Goal: Find specific page/section: Find specific page/section

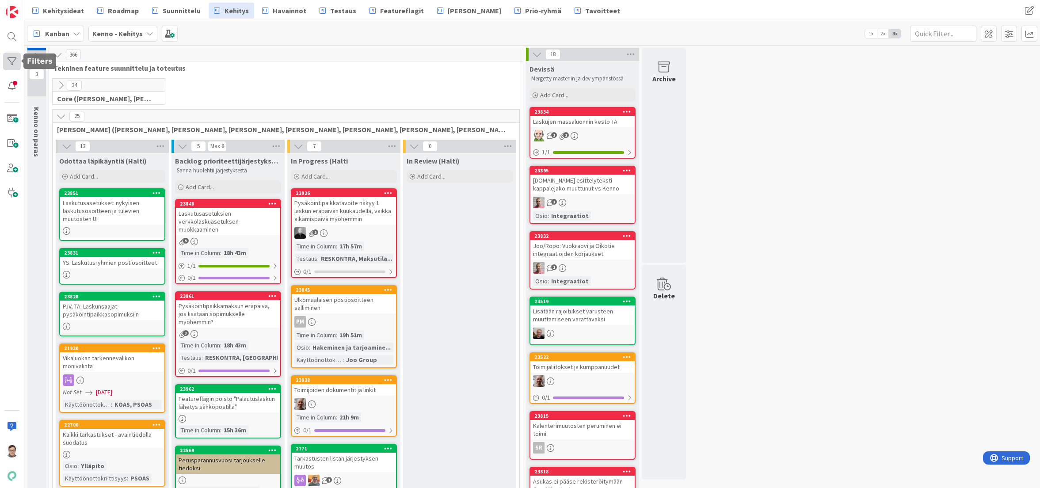
click at [10, 60] on div at bounding box center [12, 62] width 18 height 18
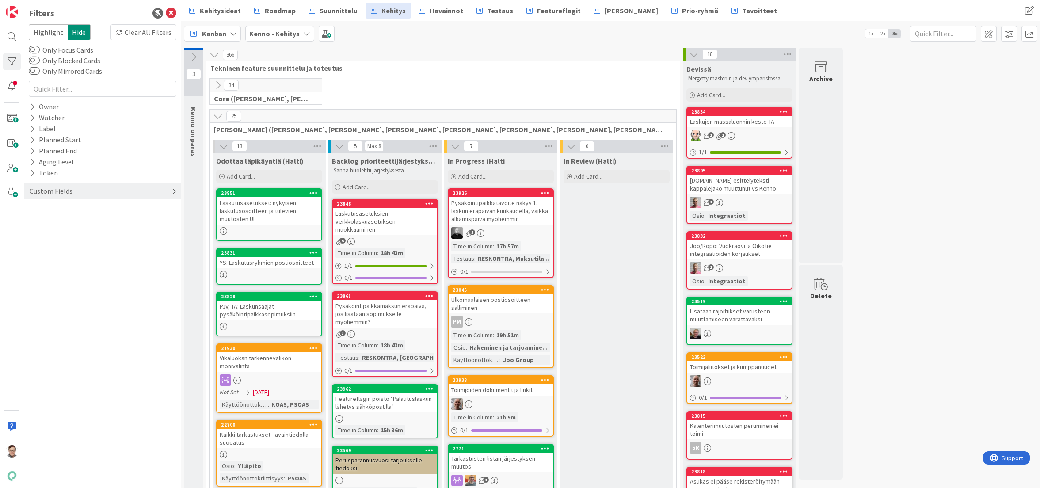
click at [42, 190] on div "Custom Fields" at bounding box center [51, 191] width 45 height 11
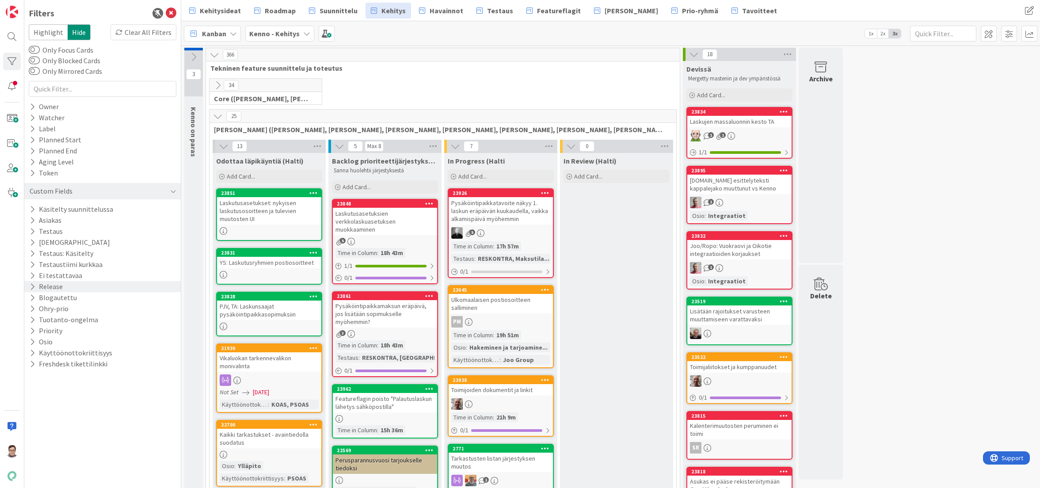
click at [51, 286] on button "Release" at bounding box center [46, 286] width 35 height 11
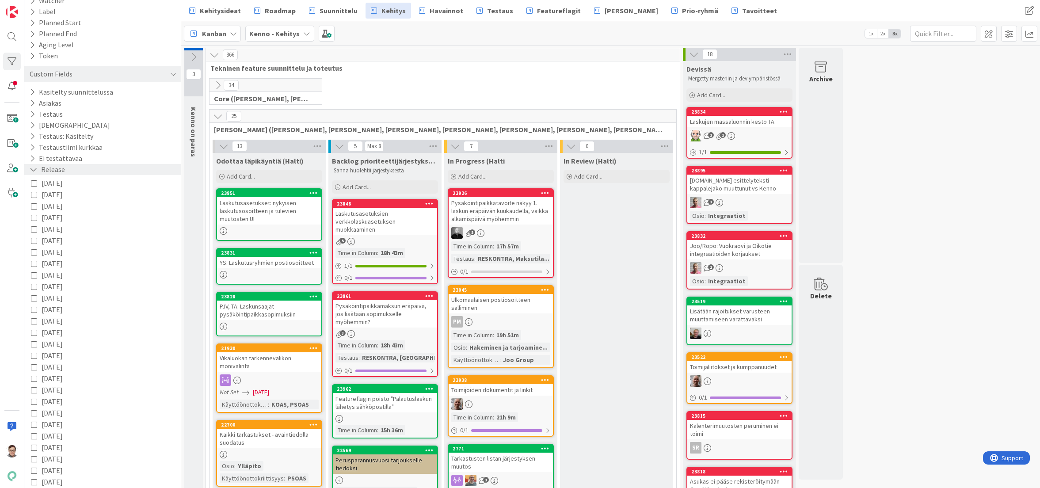
scroll to position [133, 0]
click at [63, 202] on span "2025-09-03" at bounding box center [52, 201] width 21 height 11
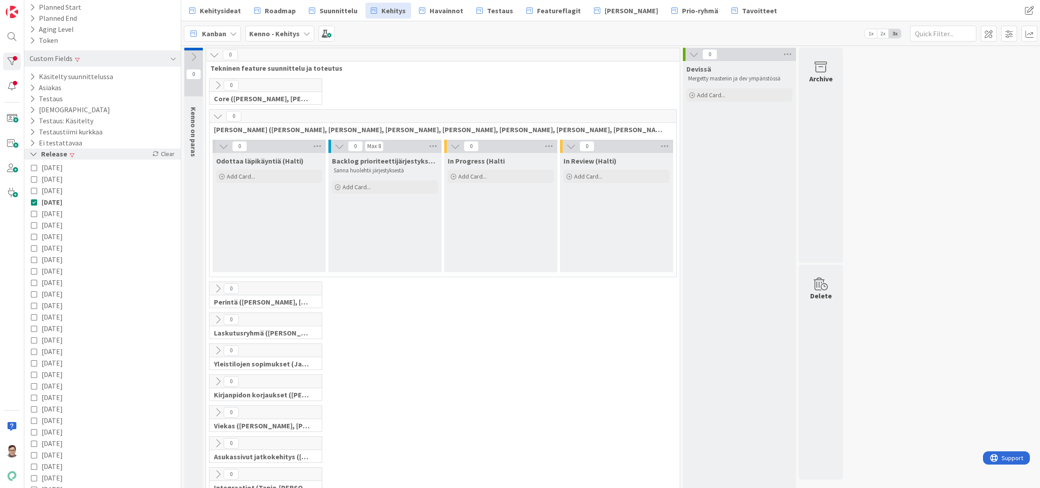
click at [32, 154] on icon at bounding box center [34, 154] width 8 height 8
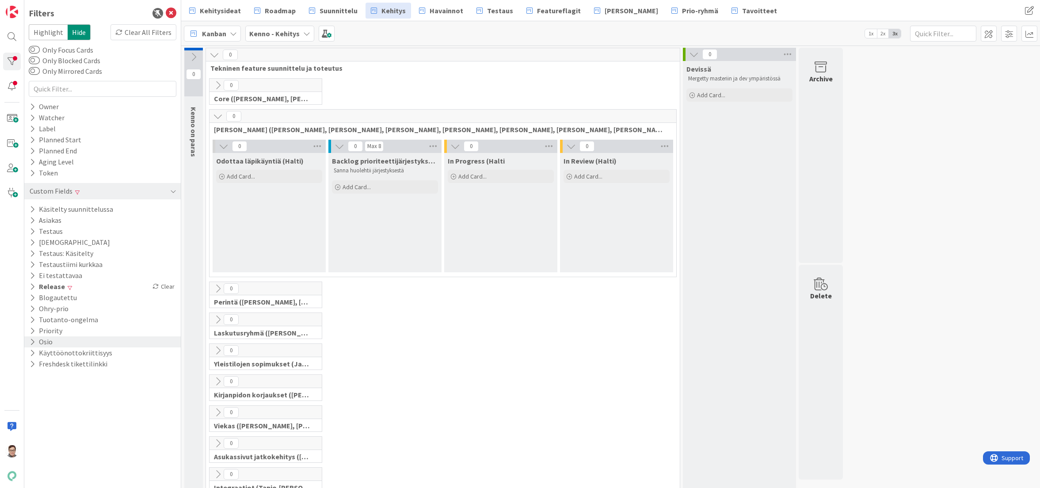
click at [33, 339] on icon at bounding box center [33, 342] width 6 height 8
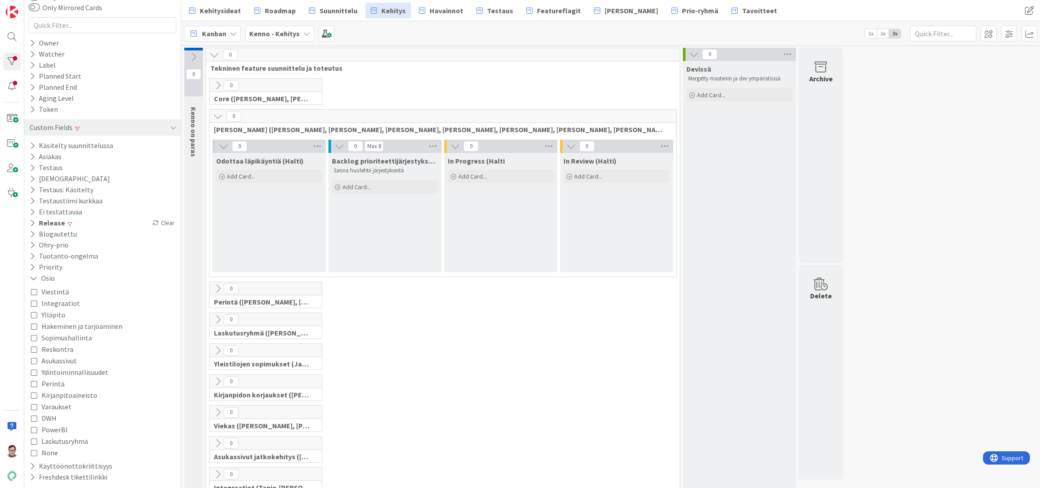
scroll to position [65, 0]
click at [34, 438] on icon at bounding box center [34, 440] width 6 height 6
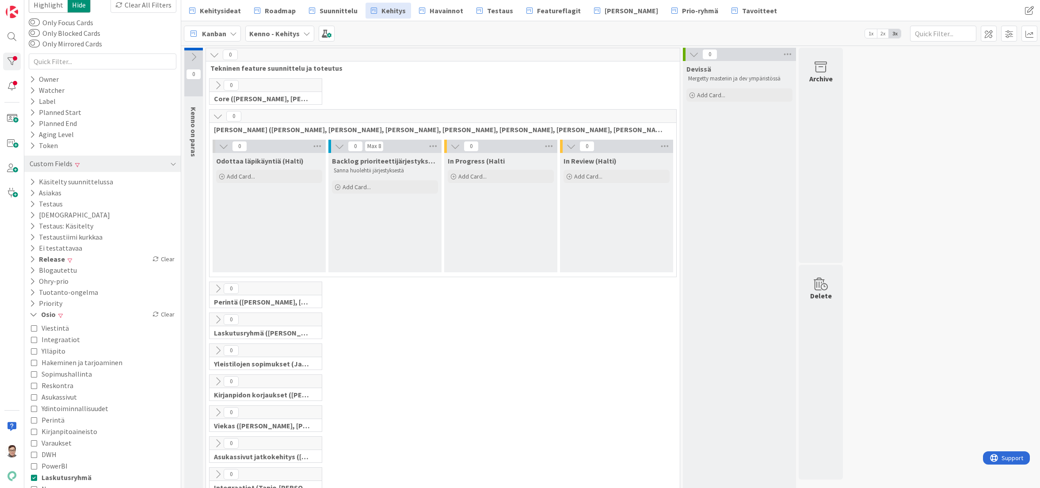
scroll to position [0, 0]
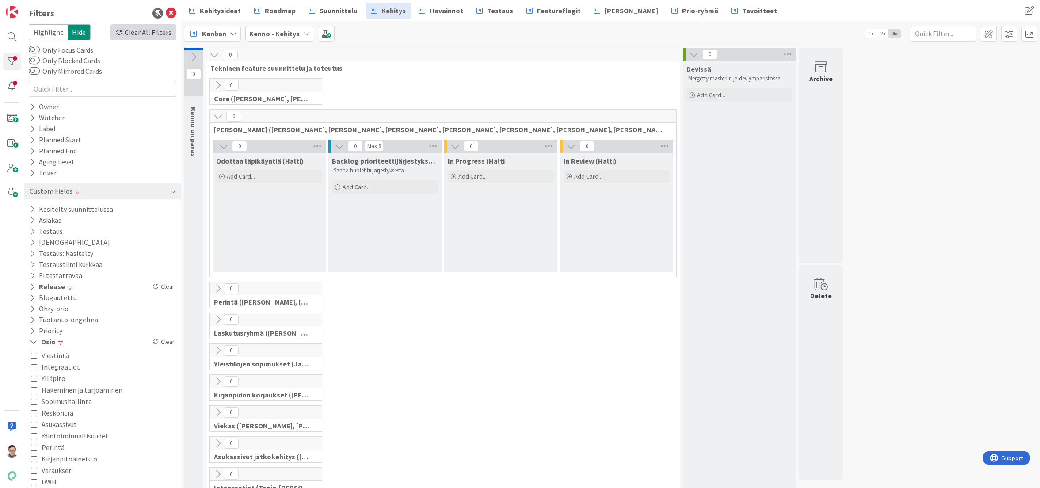
click at [133, 28] on div "Clear All Filters" at bounding box center [143, 32] width 66 height 16
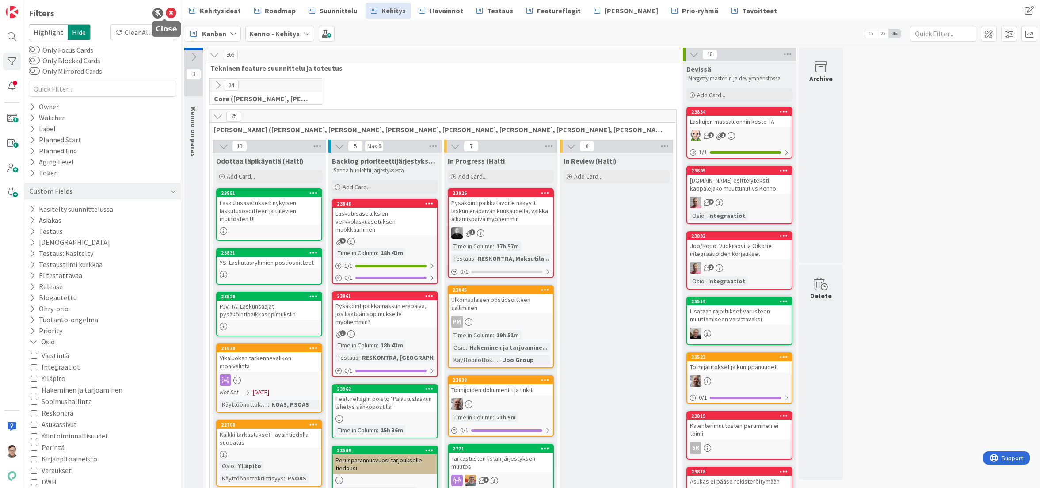
click at [166, 14] on icon at bounding box center [171, 13] width 11 height 11
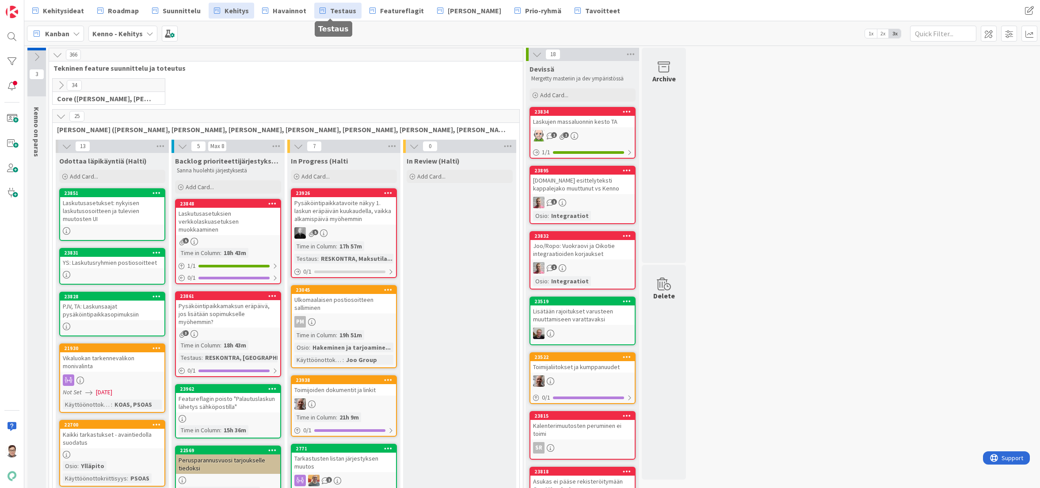
click at [336, 8] on span "Testaus" at bounding box center [343, 10] width 26 height 11
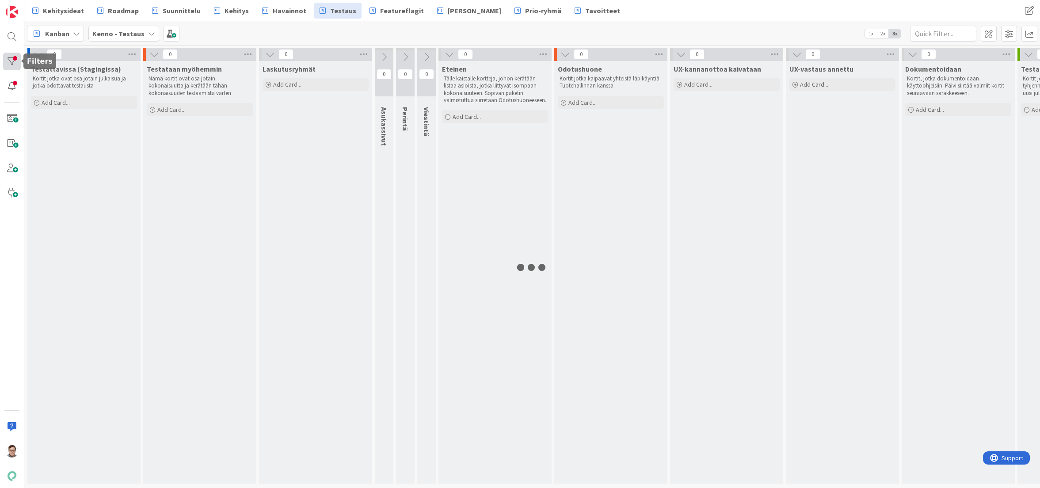
click at [13, 60] on div at bounding box center [12, 62] width 18 height 18
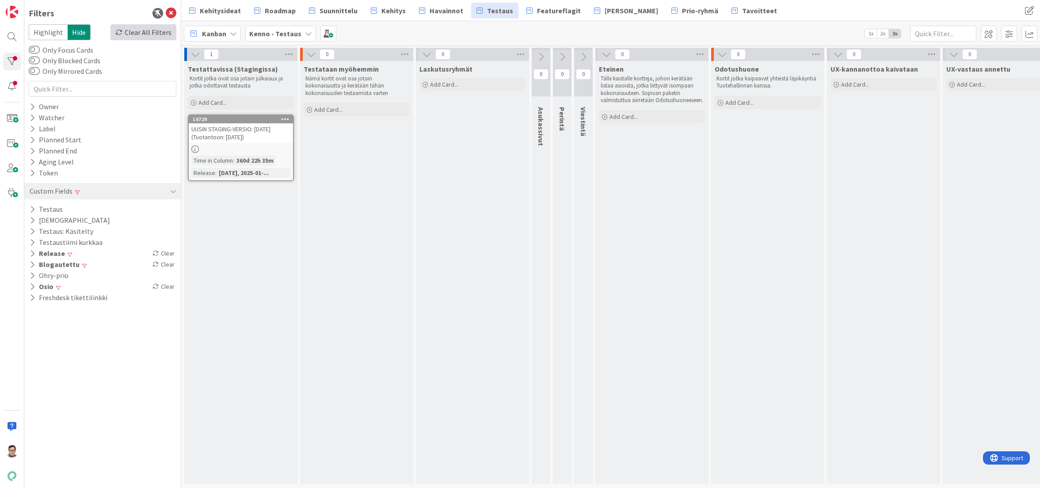
click at [152, 32] on div "Clear All Filters" at bounding box center [143, 32] width 66 height 16
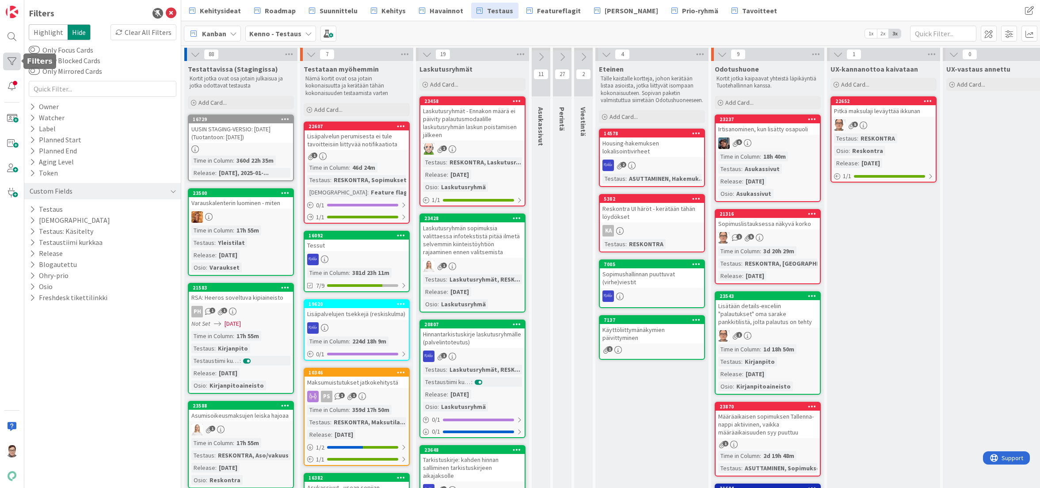
click at [12, 59] on div at bounding box center [12, 62] width 18 height 18
click at [32, 254] on icon at bounding box center [33, 254] width 6 height 8
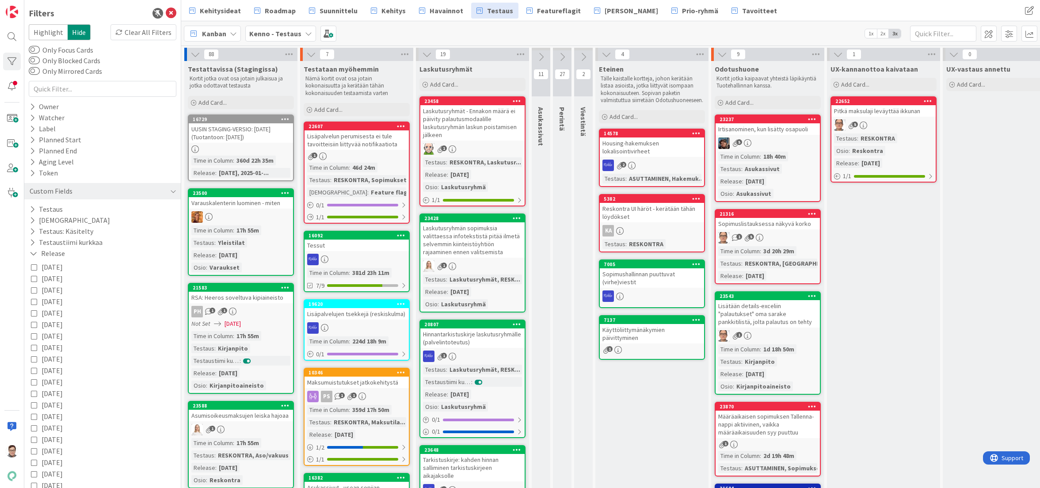
scroll to position [44, 0]
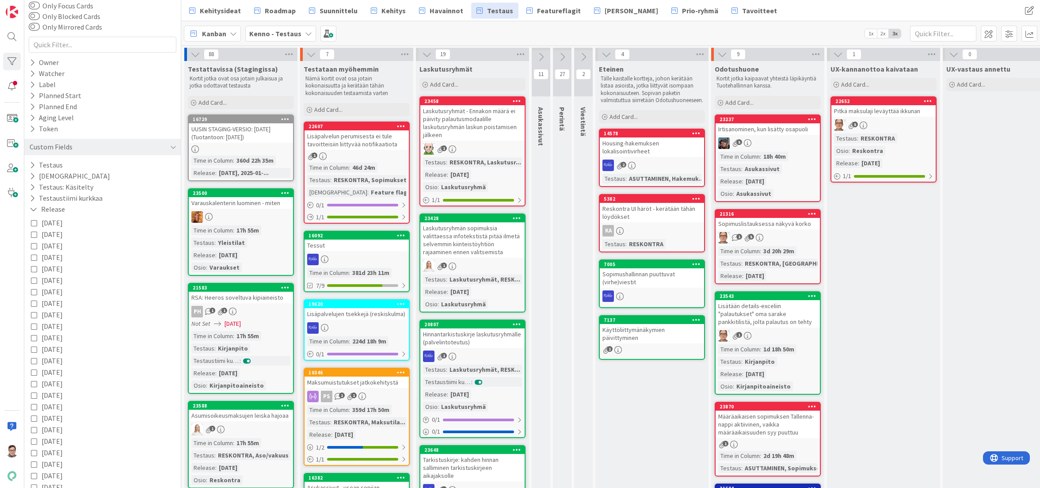
click at [33, 259] on icon at bounding box center [34, 257] width 6 height 6
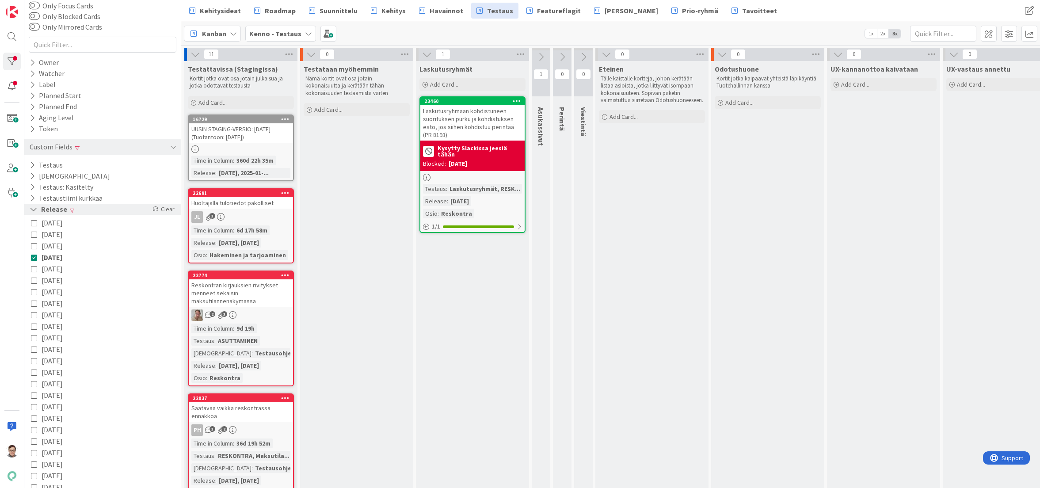
click at [34, 209] on icon at bounding box center [34, 209] width 8 height 8
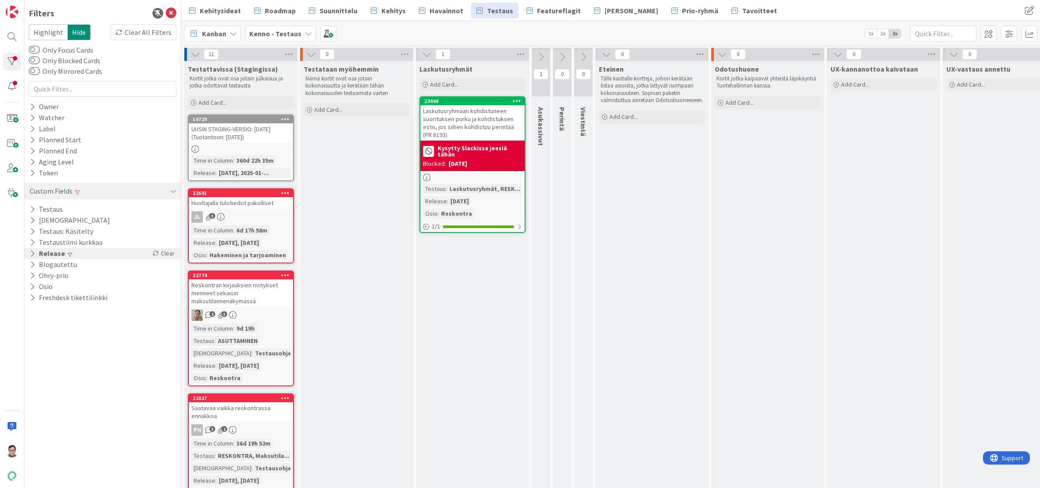
scroll to position [0, 0]
click at [31, 250] on icon at bounding box center [33, 254] width 6 height 8
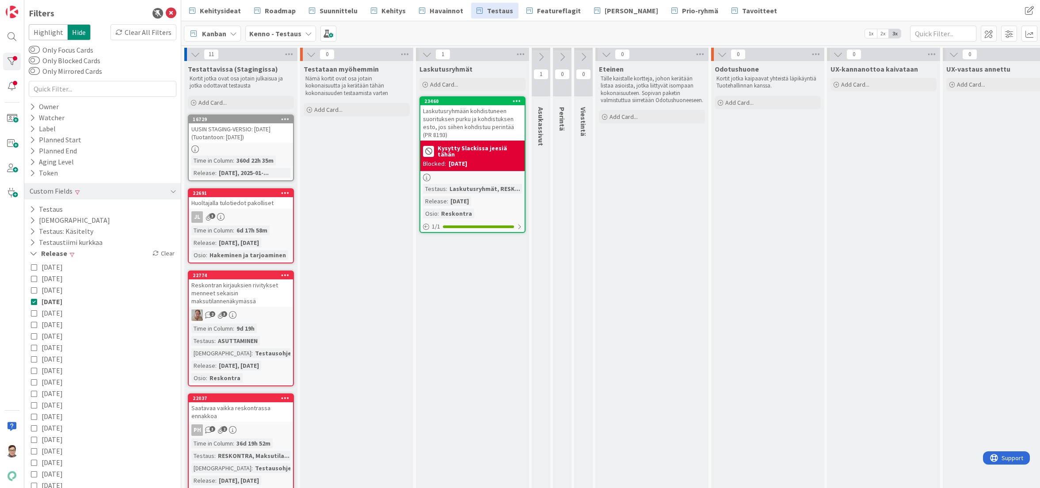
click at [33, 301] on icon at bounding box center [34, 301] width 6 height 6
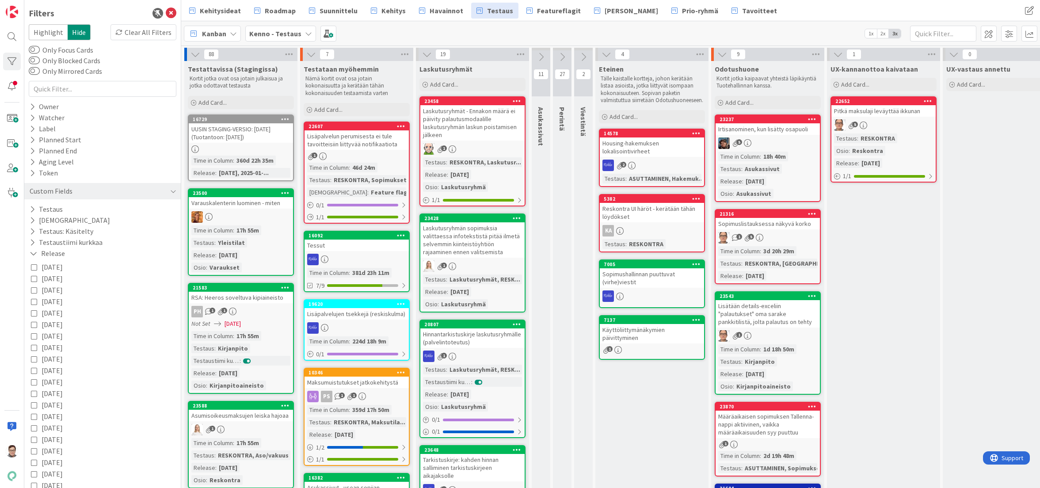
click at [33, 289] on icon at bounding box center [34, 290] width 6 height 6
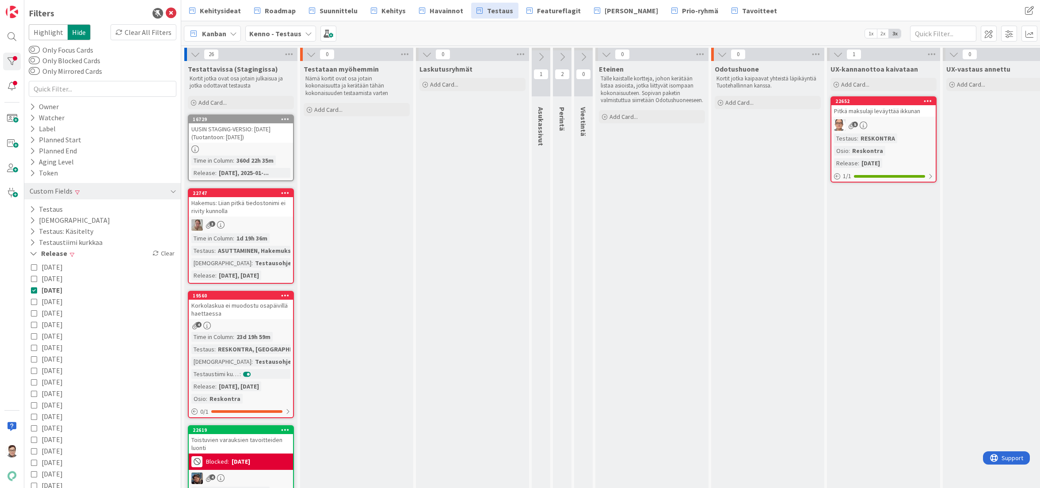
click at [34, 299] on icon at bounding box center [34, 301] width 6 height 6
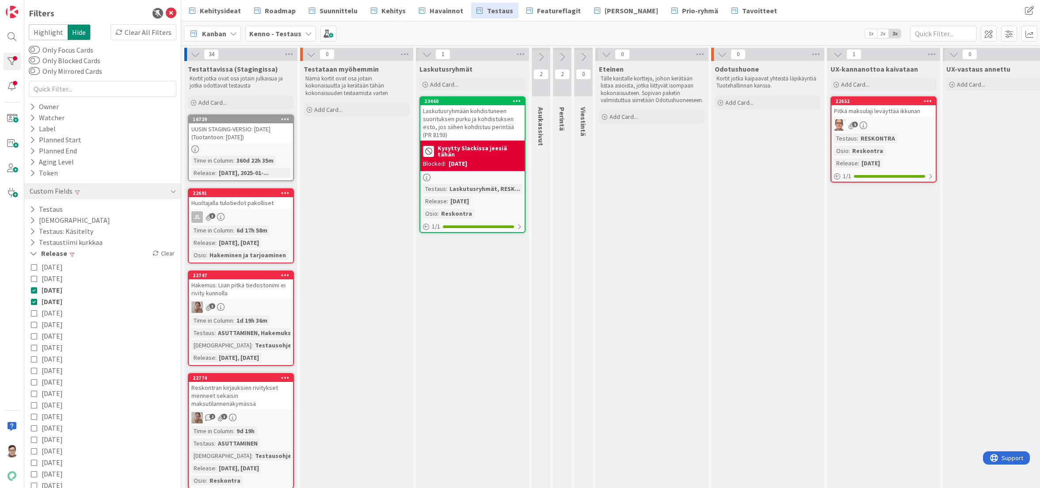
click at [35, 312] on icon at bounding box center [34, 313] width 6 height 6
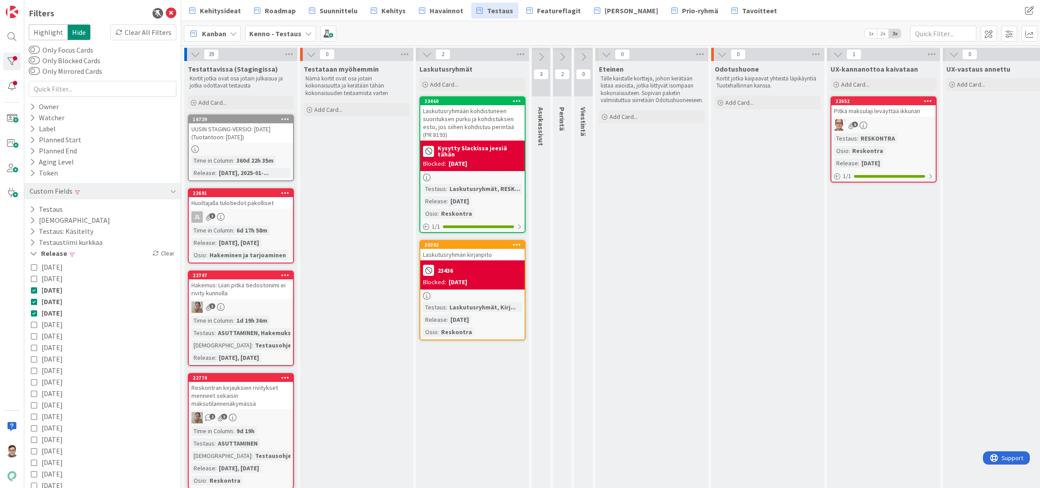
click at [468, 253] on div "Laskutusryhmän kirjanpito" at bounding box center [472, 254] width 104 height 11
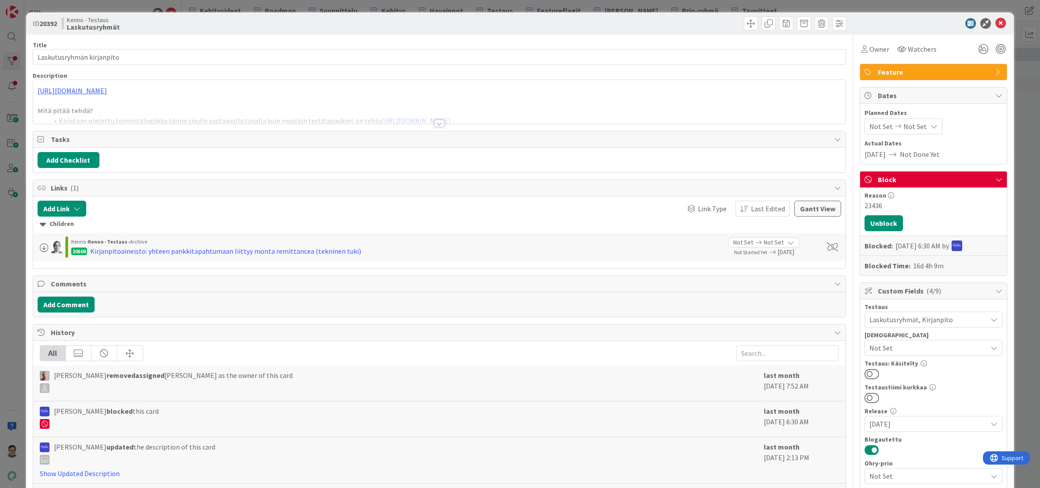
click at [434, 124] on div at bounding box center [439, 123] width 10 height 7
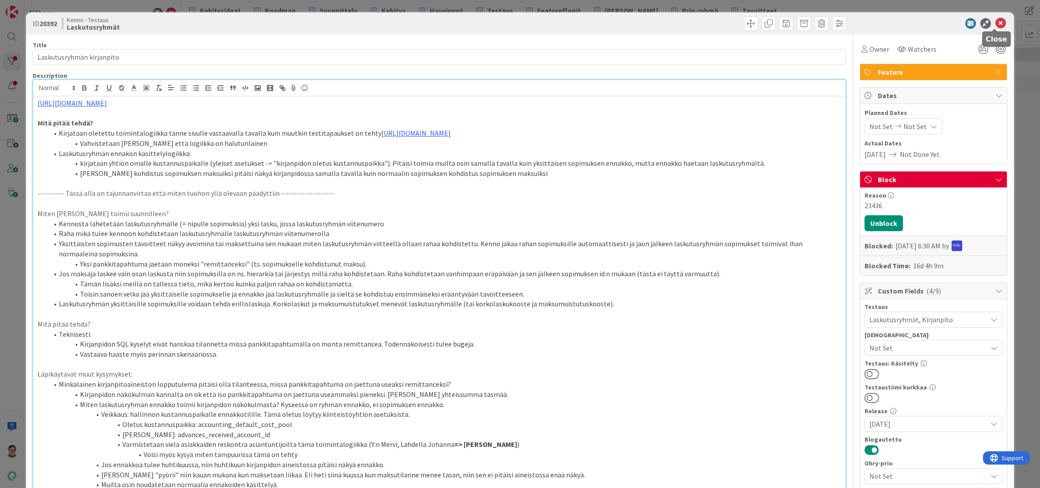
click at [997, 22] on icon at bounding box center [1000, 23] width 11 height 11
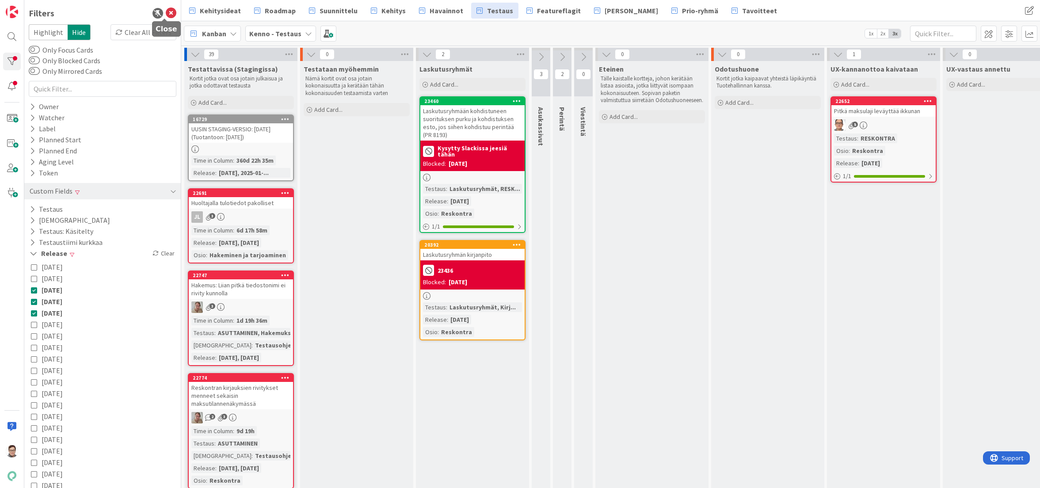
click at [166, 13] on icon at bounding box center [171, 13] width 11 height 11
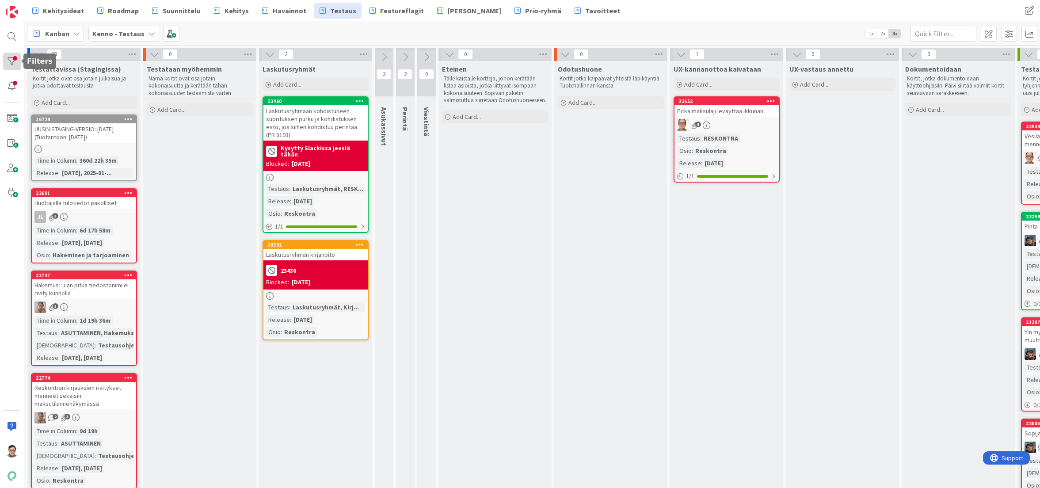
click at [15, 60] on div at bounding box center [12, 62] width 18 height 18
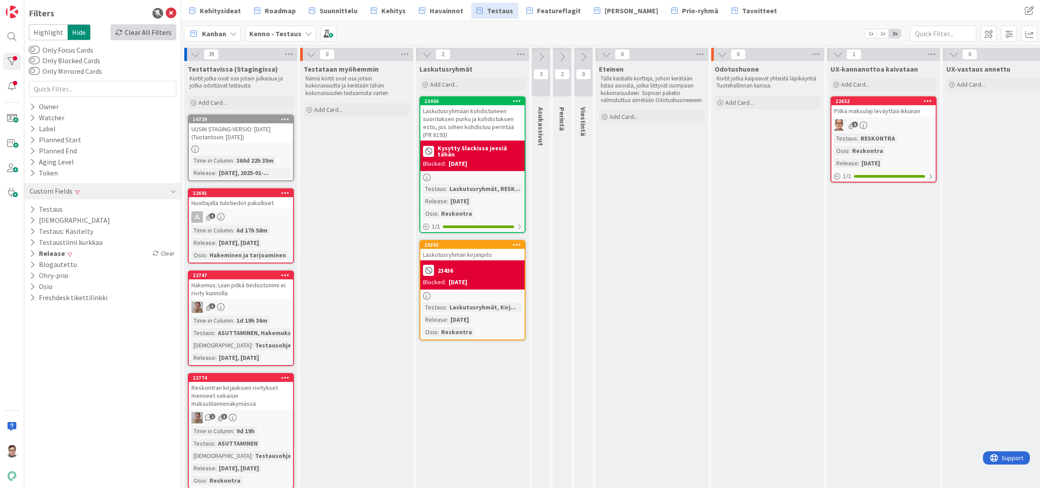
click at [147, 32] on div "Clear All Filters" at bounding box center [143, 32] width 66 height 16
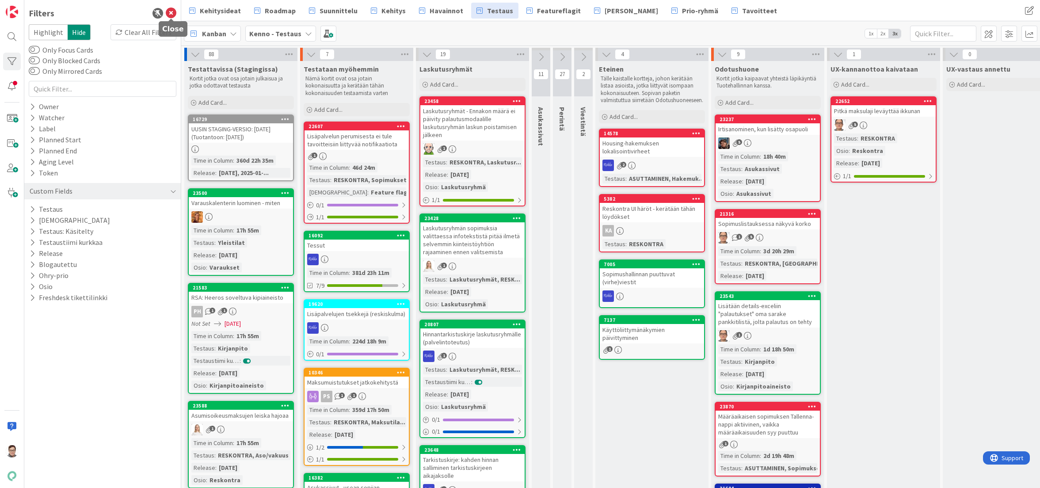
click at [172, 13] on icon at bounding box center [171, 13] width 11 height 11
